Goal: Navigation & Orientation: Find specific page/section

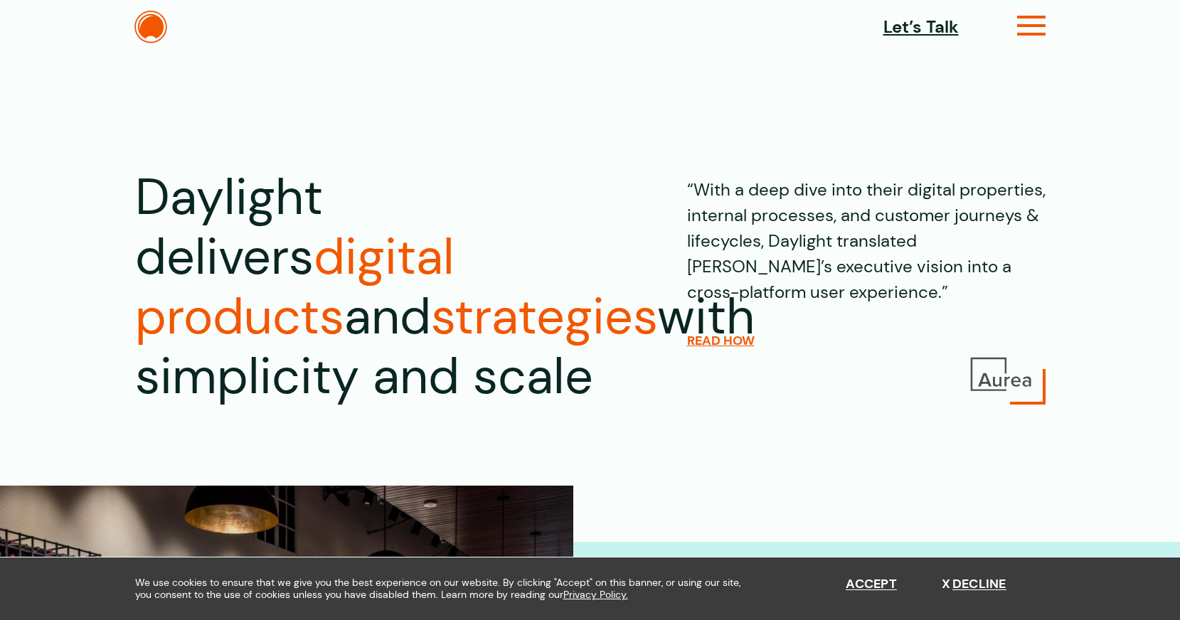
click at [1036, 31] on icon at bounding box center [1031, 31] width 29 height 15
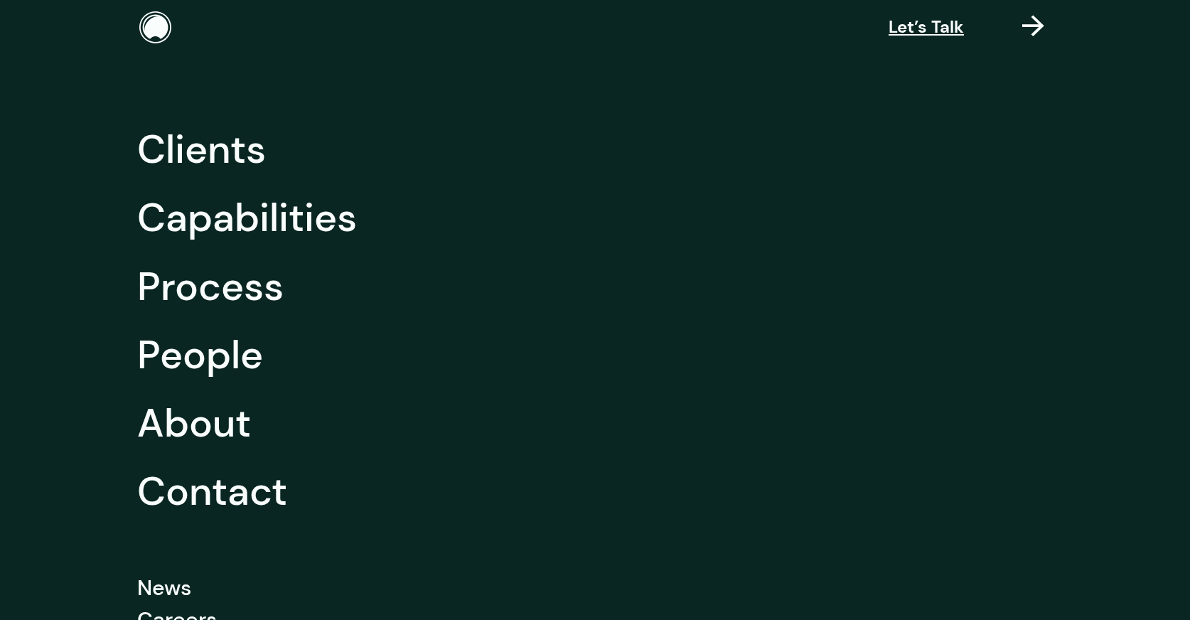
click at [359, 233] on li "Capabilities" at bounding box center [593, 217] width 913 height 68
click at [334, 220] on link "Capabilities" at bounding box center [247, 217] width 220 height 68
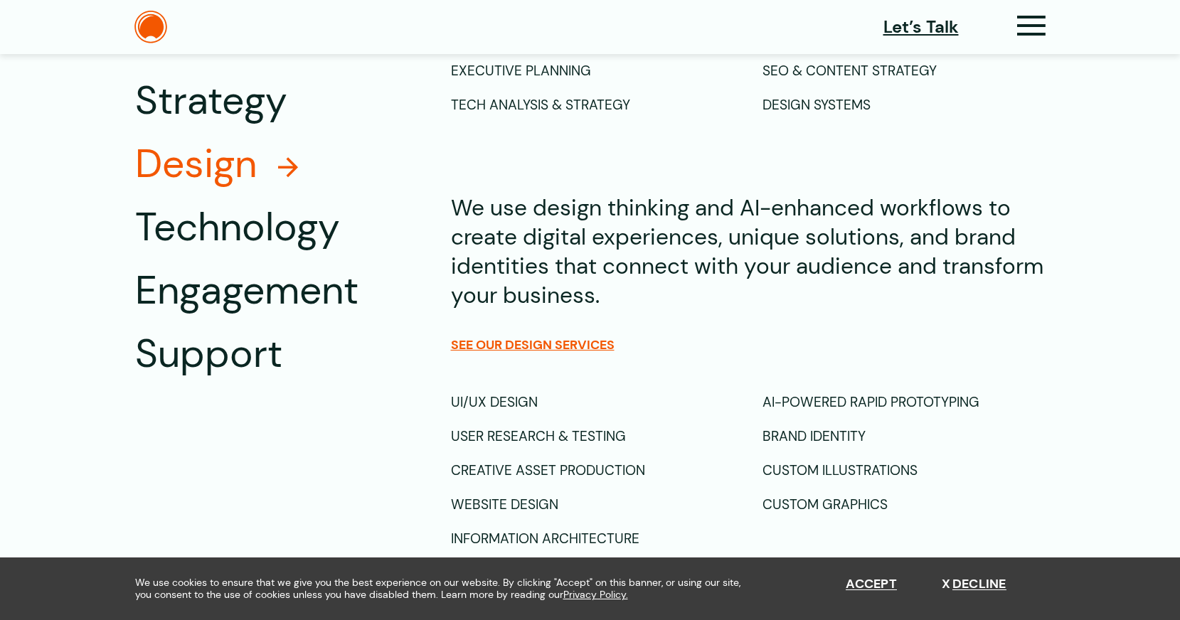
scroll to position [1036, 0]
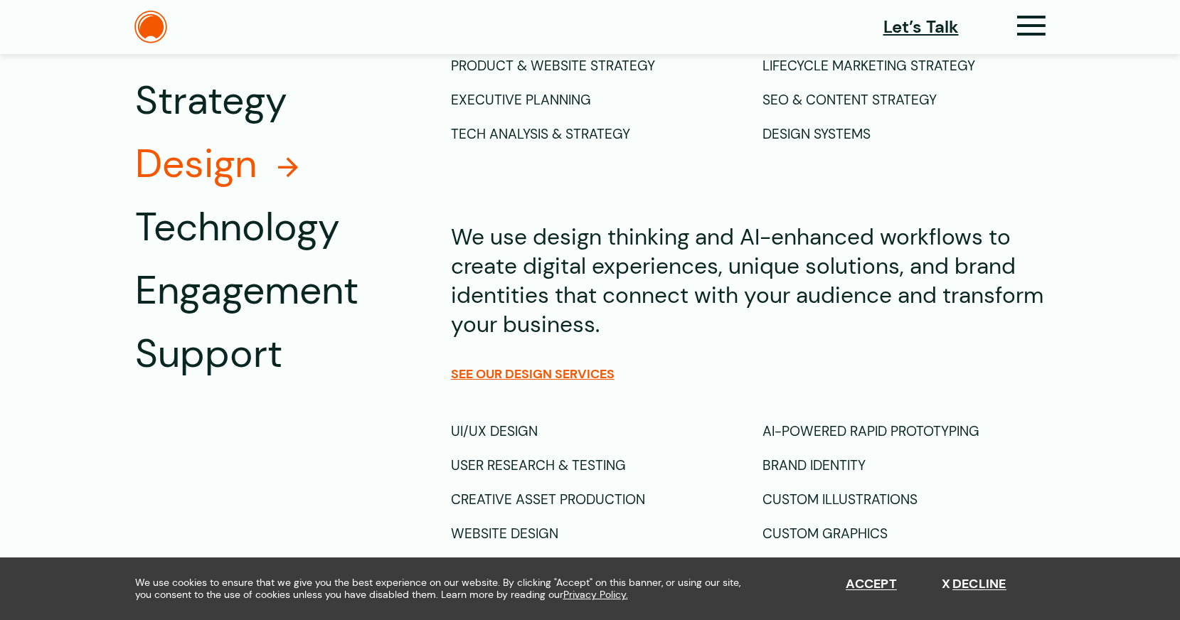
click at [795, 134] on div "Design Systems" at bounding box center [903, 134] width 283 height 34
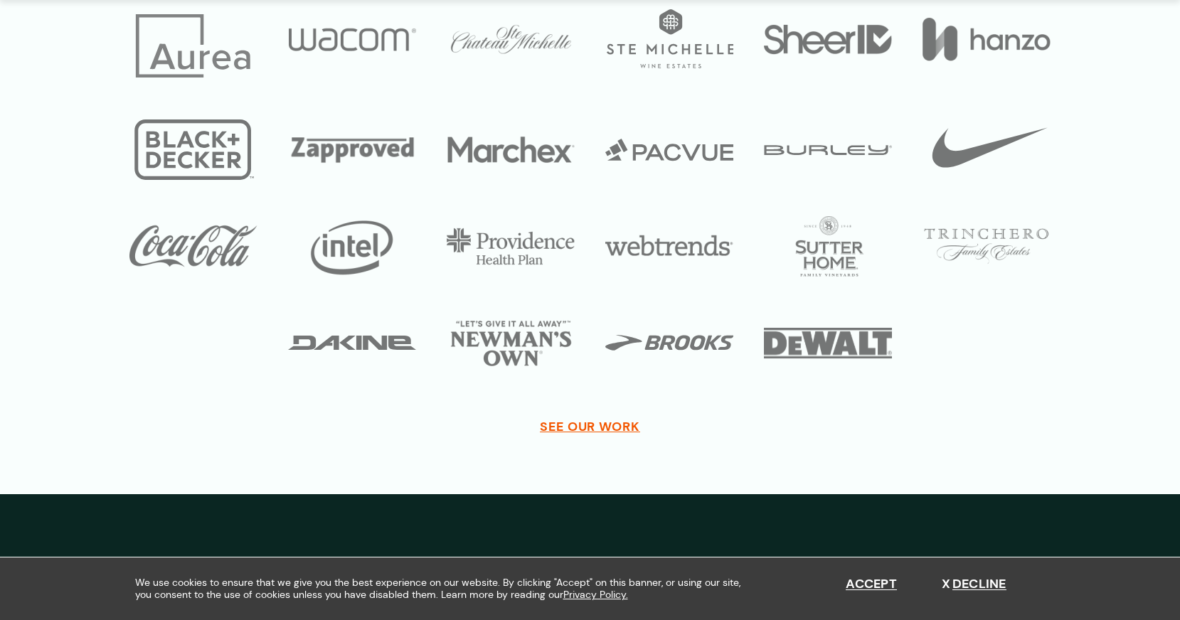
scroll to position [5236, 0]
